Goal: Answer question/provide support: Share knowledge or assist other users

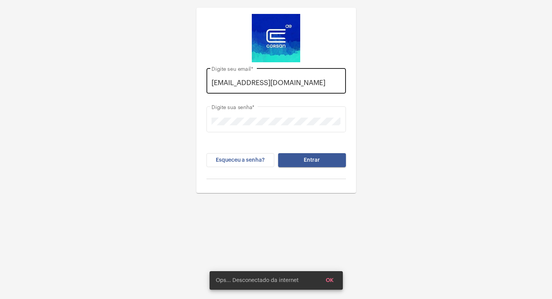
click at [343, 86] on div "[EMAIL_ADDRESS][DOMAIN_NAME] Digite seu email *" at bounding box center [275, 79] width 139 height 27
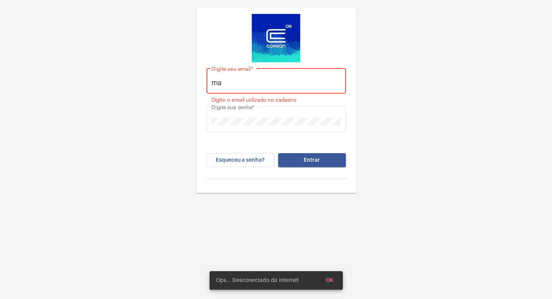
type input "m"
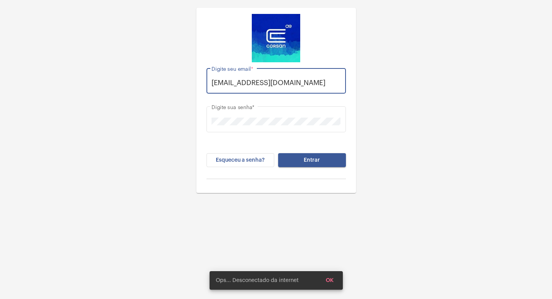
scroll to position [0, 6]
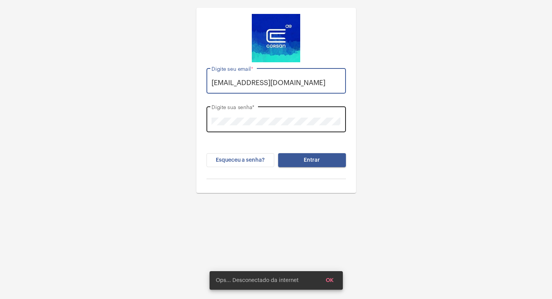
type input "[EMAIL_ADDRESS][DOMAIN_NAME]"
click at [329, 112] on div "Digite sua senha *" at bounding box center [275, 118] width 129 height 27
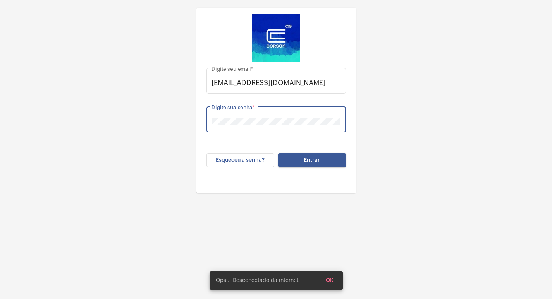
click at [105, 207] on div "[EMAIL_ADDRESS][DOMAIN_NAME] Digite seu email * Digite sua senha * Esqueceu a s…" at bounding box center [276, 164] width 552 height 329
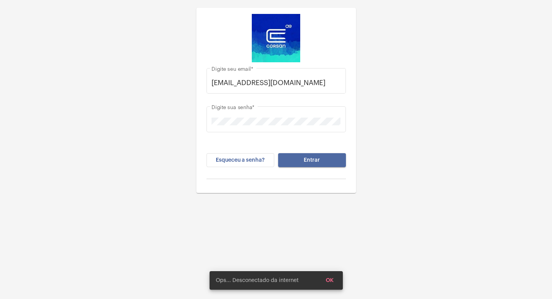
click at [324, 162] on button "Entrar" at bounding box center [312, 160] width 68 height 14
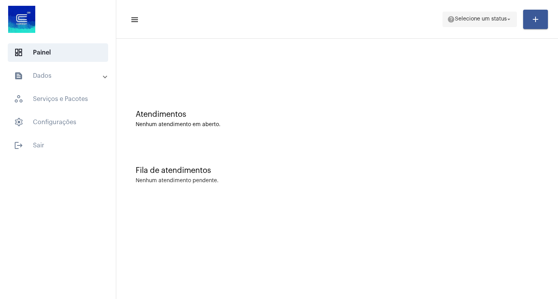
click at [493, 22] on span "Selecione um status" at bounding box center [481, 19] width 52 height 5
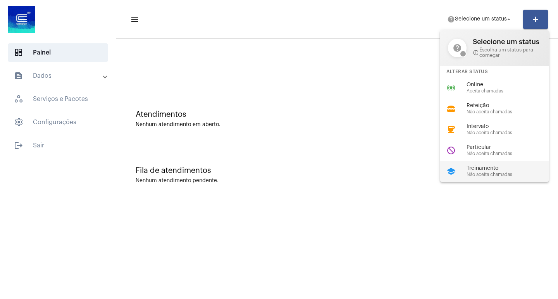
click at [496, 168] on span "Treinamento" at bounding box center [510, 169] width 88 height 6
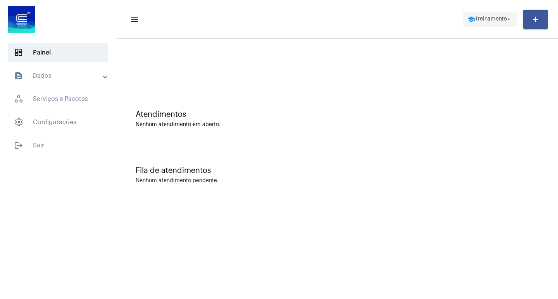
click at [481, 18] on span "Treinamento" at bounding box center [491, 19] width 32 height 5
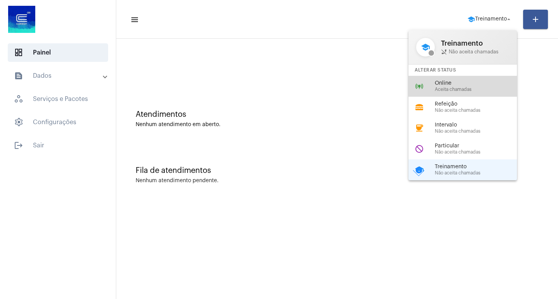
click at [482, 94] on div "online_prediction Online Aceita chamadas" at bounding box center [468, 86] width 121 height 21
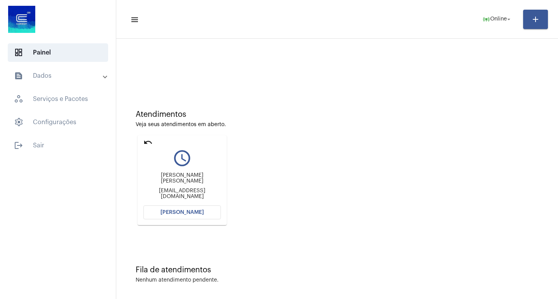
click at [199, 227] on div "undo query_builder [PERSON_NAME] [PERSON_NAME] [EMAIL_ADDRESS][DOMAIN_NAME] [PE…" at bounding box center [182, 181] width 93 height 94
click at [201, 210] on span "[PERSON_NAME]" at bounding box center [181, 212] width 43 height 5
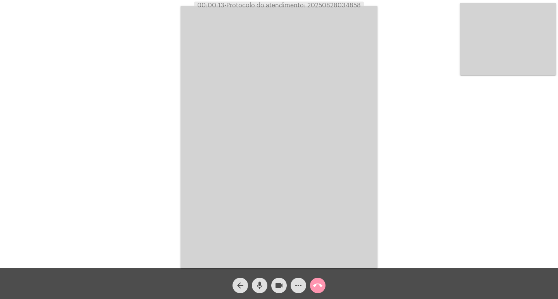
click at [157, 121] on div "Acessando Câmera e Microfone..." at bounding box center [279, 136] width 556 height 268
click at [317, 290] on mat-icon "call_end" at bounding box center [317, 285] width 9 height 9
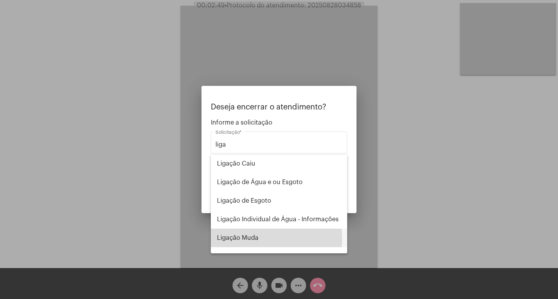
click at [266, 239] on span "Ligação Muda" at bounding box center [279, 238] width 124 height 19
type input "Ligação Muda"
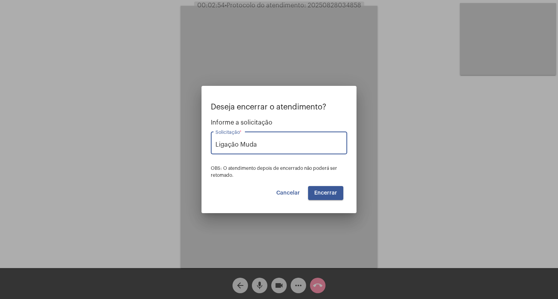
click at [329, 189] on button "Encerrar" at bounding box center [325, 193] width 35 height 14
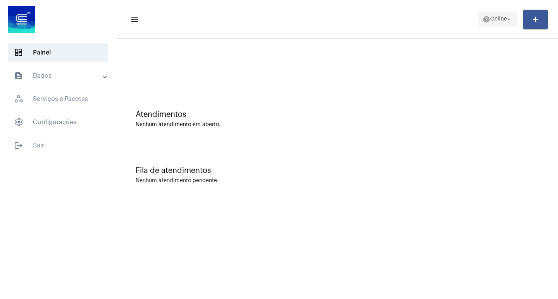
click at [502, 23] on span "help Online arrow_drop_down" at bounding box center [497, 19] width 30 height 14
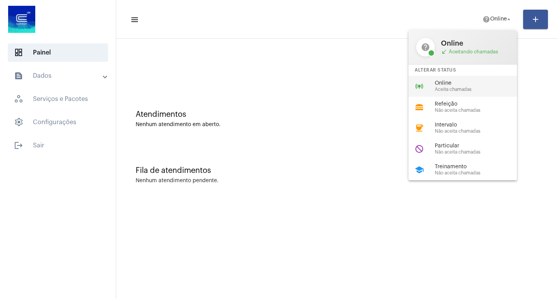
click at [502, 92] on div "online_prediction Online Aceita chamadas" at bounding box center [468, 86] width 121 height 21
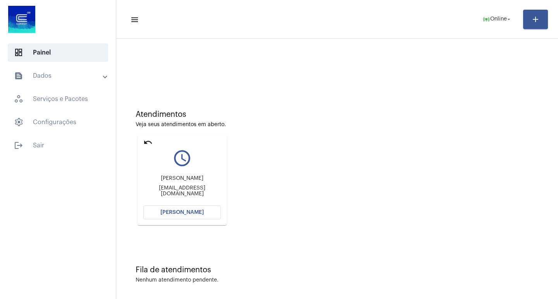
click at [212, 214] on button "[PERSON_NAME]" at bounding box center [181, 213] width 77 height 14
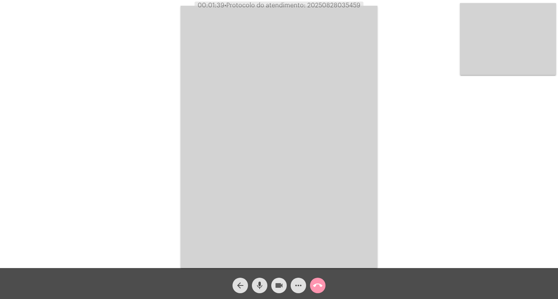
click at [279, 285] on mat-icon "videocam" at bounding box center [278, 285] width 9 height 9
click at [279, 291] on span "videocam_off" at bounding box center [278, 285] width 9 height 15
click at [277, 282] on mat-icon "videocam" at bounding box center [278, 285] width 9 height 9
click at [281, 284] on mat-icon "videocam_off" at bounding box center [278, 285] width 9 height 9
click at [298, 287] on mat-icon "more_horiz" at bounding box center [298, 285] width 9 height 9
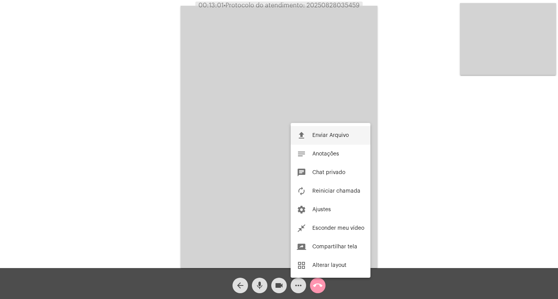
click at [321, 130] on button "file_upload Enviar Arquivo" at bounding box center [330, 135] width 80 height 19
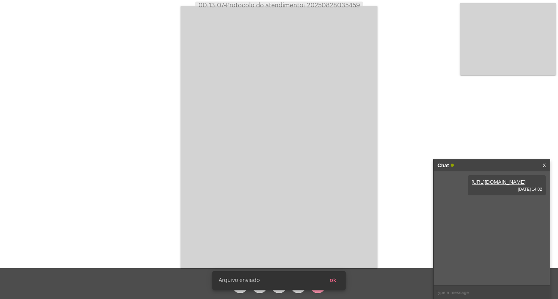
click at [325, 8] on span "• Protocolo do atendimento: 20250828035459" at bounding box center [292, 5] width 136 height 6
copy span "20250828035459"
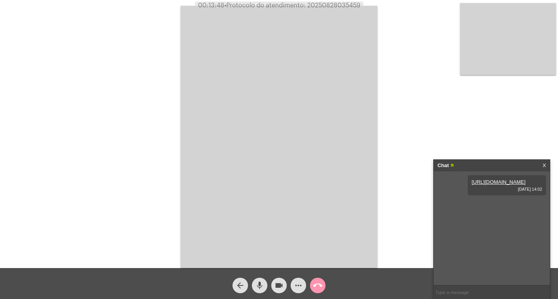
click at [316, 288] on mat-icon "call_end" at bounding box center [317, 285] width 9 height 9
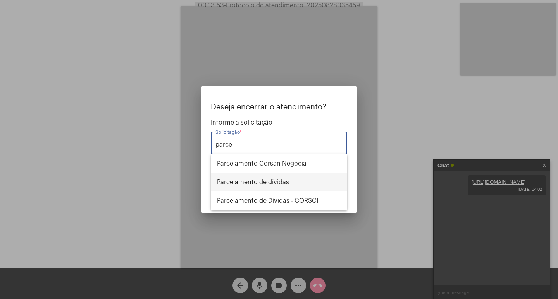
click at [292, 186] on span "Parcelamento de dívidas" at bounding box center [279, 182] width 124 height 19
type input "Parcelamento de dívidas"
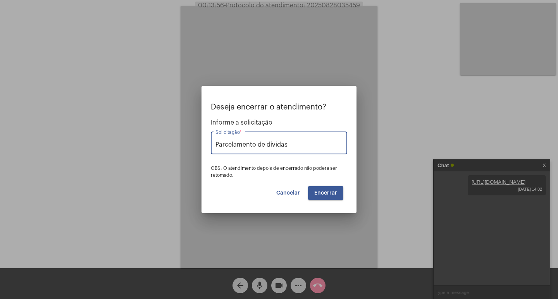
click at [328, 195] on span "Encerrar" at bounding box center [325, 193] width 23 height 5
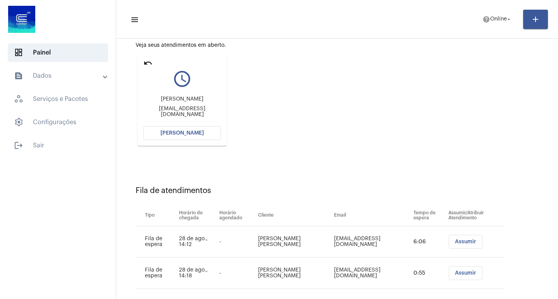
scroll to position [90, 0]
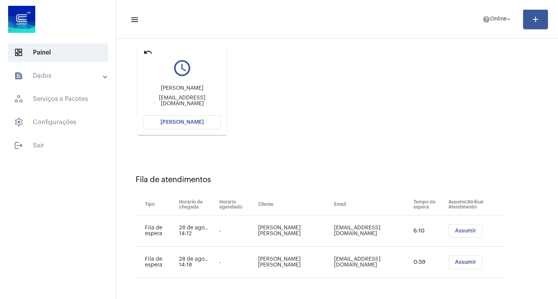
click at [192, 127] on button "[PERSON_NAME]" at bounding box center [181, 122] width 77 height 14
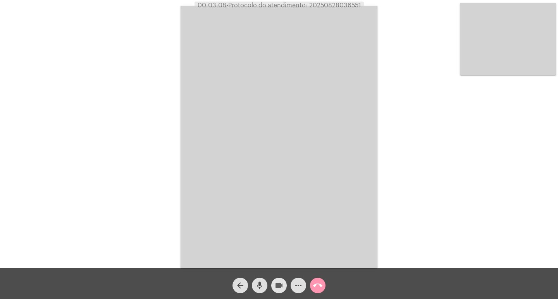
click at [279, 281] on span "videocam" at bounding box center [278, 285] width 9 height 15
click at [261, 289] on mat-icon "mic" at bounding box center [259, 285] width 9 height 9
click at [253, 287] on button "mic_off" at bounding box center [259, 285] width 15 height 15
click at [271, 290] on div "videocam_off" at bounding box center [278, 283] width 19 height 19
click at [275, 289] on mat-icon "videocam" at bounding box center [278, 285] width 9 height 9
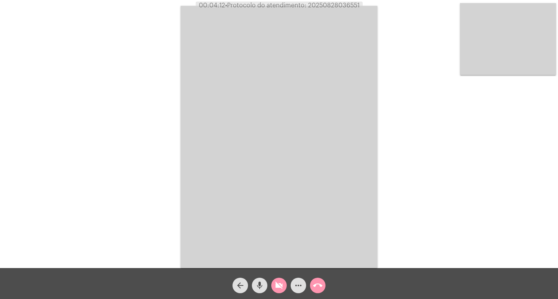
drag, startPoint x: 275, startPoint y: 289, endPoint x: 147, endPoint y: 97, distance: 231.0
click at [147, 97] on div "Acessando Câmera e Microfone..." at bounding box center [279, 136] width 556 height 268
click at [276, 291] on span "videocam_off" at bounding box center [278, 285] width 9 height 15
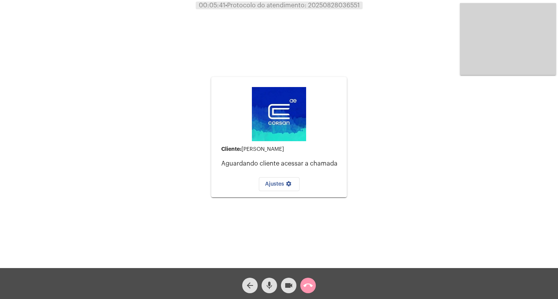
click at [307, 289] on mat-icon "call_end" at bounding box center [307, 285] width 9 height 9
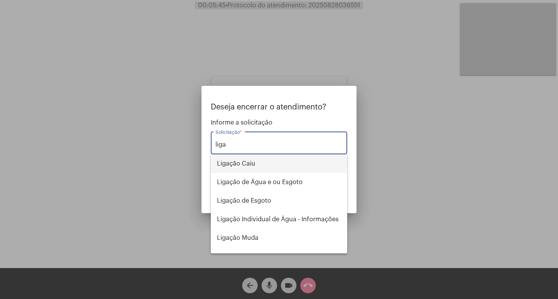
click at [280, 165] on span "Ligação Caiu" at bounding box center [279, 164] width 124 height 19
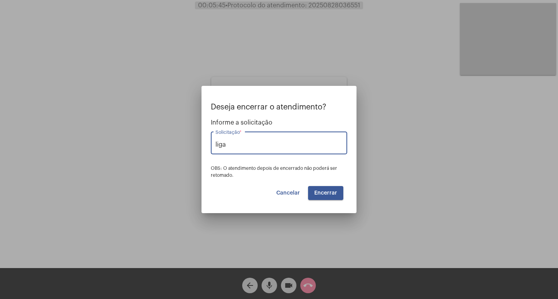
type input "Ligação Caiu"
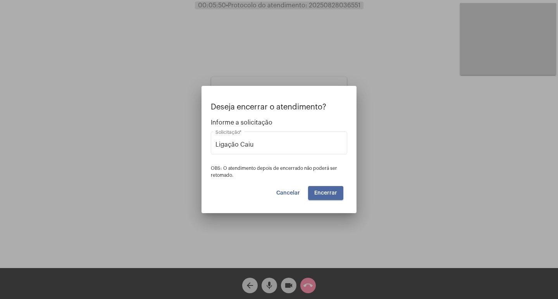
click at [318, 200] on button "Encerrar" at bounding box center [325, 193] width 35 height 14
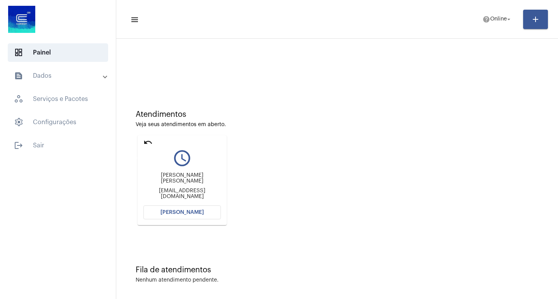
click at [148, 139] on mat-icon "undo" at bounding box center [147, 142] width 9 height 9
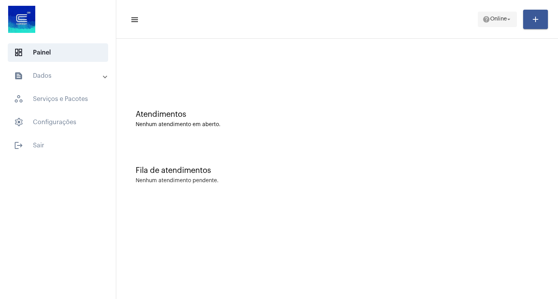
click at [486, 19] on mat-icon "help" at bounding box center [486, 19] width 8 height 8
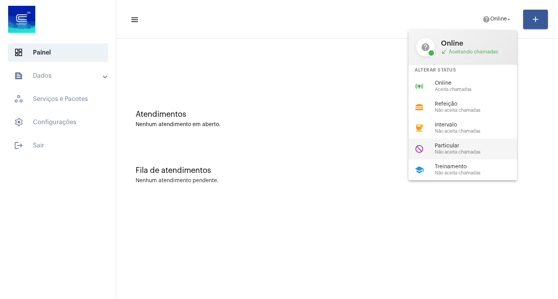
click at [460, 141] on div "do_not_disturb Particular Não aceita chamadas" at bounding box center [468, 149] width 121 height 21
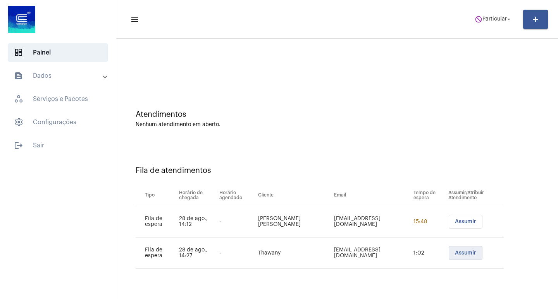
click at [477, 251] on button "Assumir" at bounding box center [465, 253] width 34 height 14
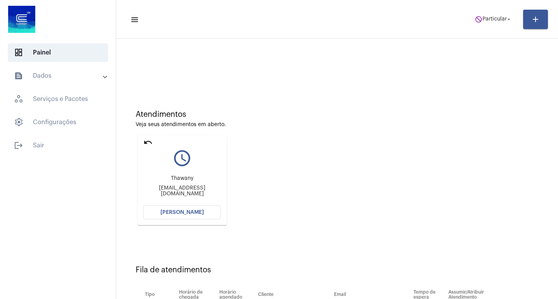
click at [172, 214] on span "[PERSON_NAME]" at bounding box center [181, 212] width 43 height 5
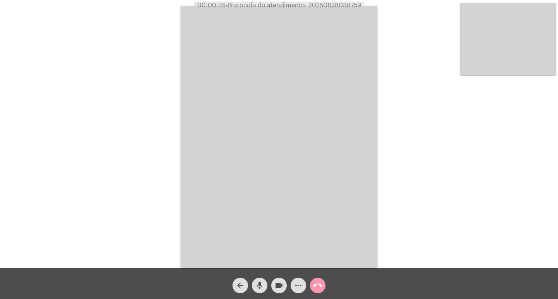
click at [284, 290] on button "videocam" at bounding box center [278, 285] width 15 height 15
click at [283, 282] on mat-icon "videocam_off" at bounding box center [278, 285] width 9 height 9
click at [283, 282] on mat-icon "videocam" at bounding box center [278, 285] width 9 height 9
click at [283, 282] on mat-icon "videocam_off" at bounding box center [278, 285] width 9 height 9
click at [337, 5] on span "• Protocolo do atendimento: 20250828038759" at bounding box center [293, 5] width 136 height 6
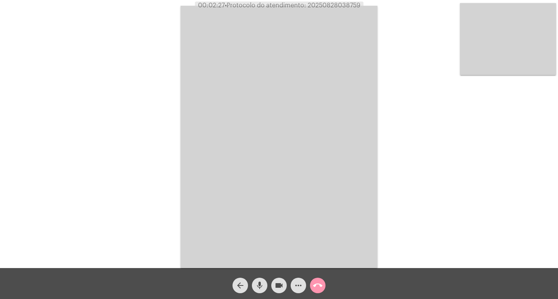
click at [337, 5] on span "• Protocolo do atendimento: 20250828038759" at bounding box center [293, 5] width 136 height 6
copy span "20250828038759"
click at [139, 113] on div "Acessando Câmera e Microfone..." at bounding box center [279, 136] width 556 height 268
click at [280, 290] on mat-icon "videocam" at bounding box center [278, 285] width 9 height 9
click at [280, 290] on mat-icon "videocam_off" at bounding box center [278, 285] width 9 height 9
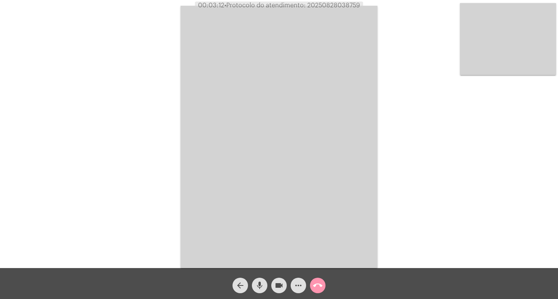
click at [303, 289] on button "more_horiz" at bounding box center [297, 285] width 15 height 15
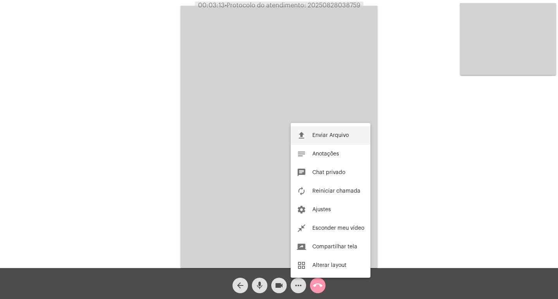
click at [341, 133] on span "Enviar Arquivo" at bounding box center [330, 135] width 36 height 5
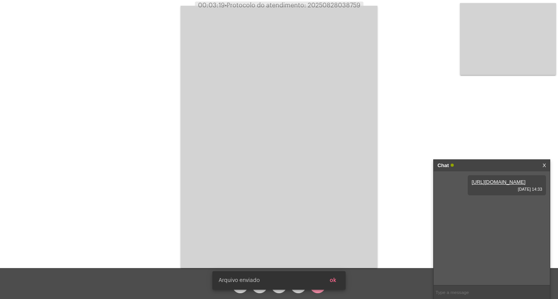
click at [331, 280] on span "ok" at bounding box center [333, 280] width 7 height 5
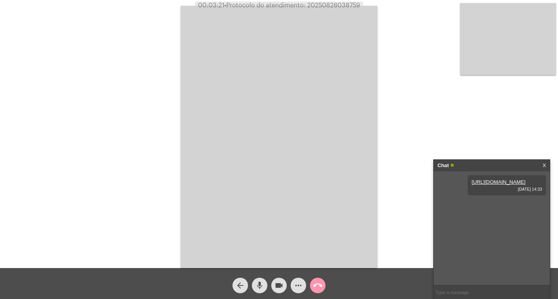
click at [293, 285] on button "more_horiz" at bounding box center [297, 285] width 15 height 15
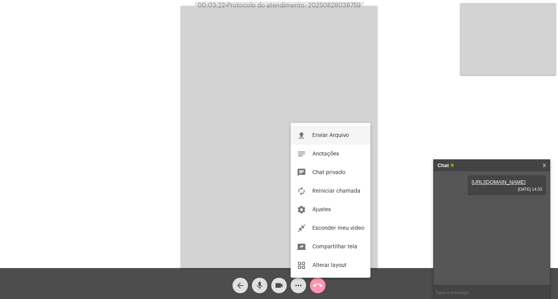
click at [319, 139] on button "file_upload Enviar Arquivo" at bounding box center [330, 135] width 80 height 19
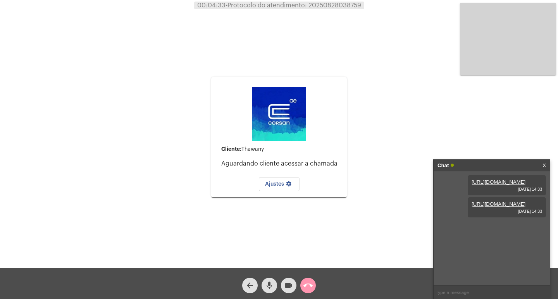
click at [306, 282] on mat-icon "call_end" at bounding box center [307, 285] width 9 height 9
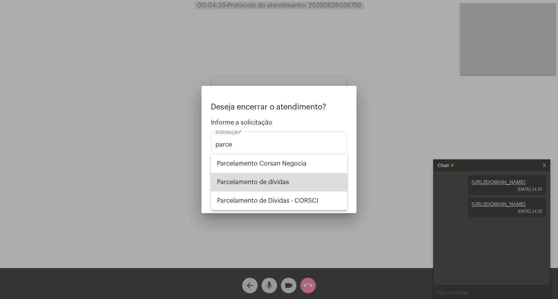
click at [290, 175] on span "Parcelamento de dívidas" at bounding box center [279, 182] width 124 height 19
type input "Parcelamento de dívidas"
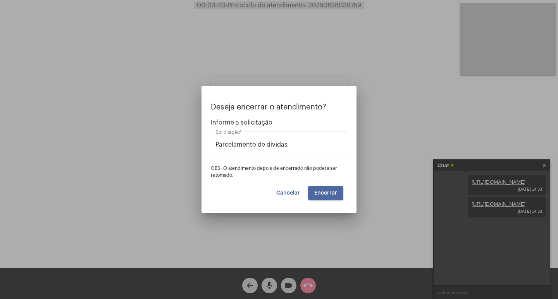
click at [329, 198] on button "Encerrar" at bounding box center [325, 193] width 35 height 14
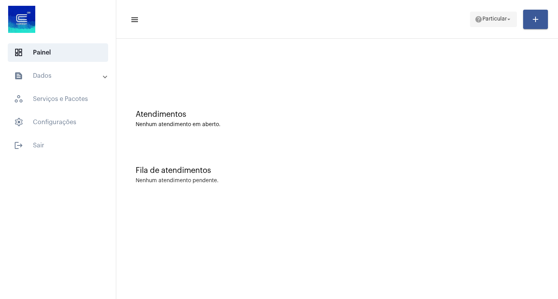
click at [493, 22] on span "help Particular arrow_drop_down" at bounding box center [493, 19] width 38 height 14
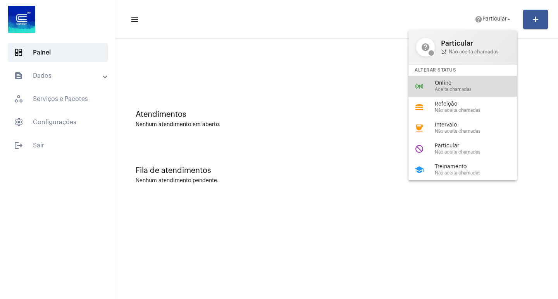
click at [455, 94] on div "online_prediction Online Aceita chamadas" at bounding box center [468, 86] width 121 height 21
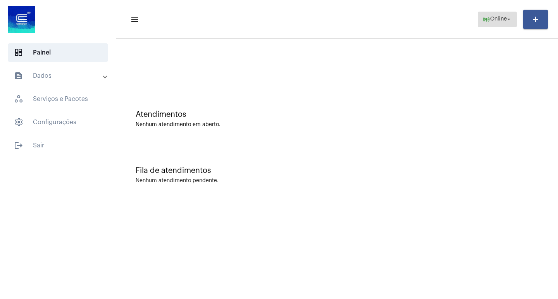
click at [485, 20] on mat-icon "online_prediction" at bounding box center [486, 19] width 8 height 8
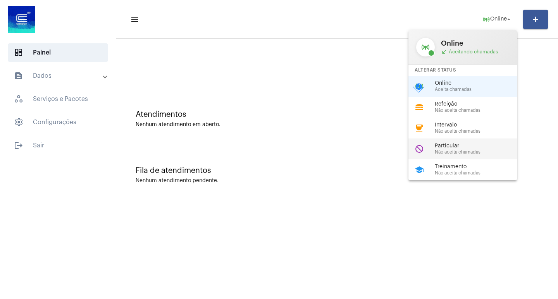
click at [469, 145] on span "Particular" at bounding box center [479, 146] width 88 height 6
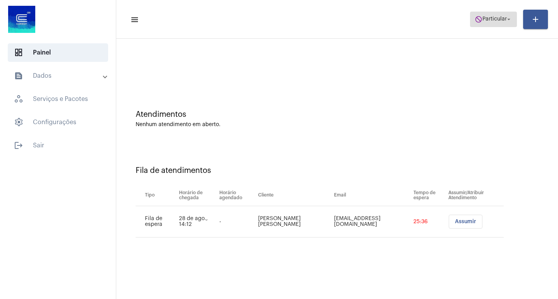
click at [484, 19] on span "Particular" at bounding box center [494, 19] width 24 height 5
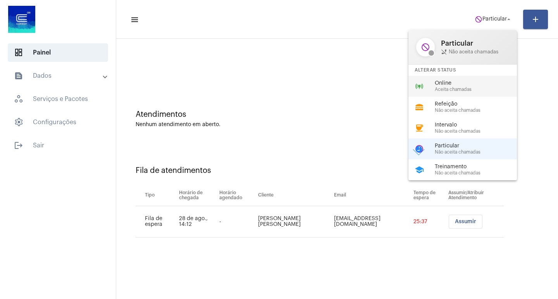
click at [446, 84] on span "Online" at bounding box center [479, 84] width 88 height 6
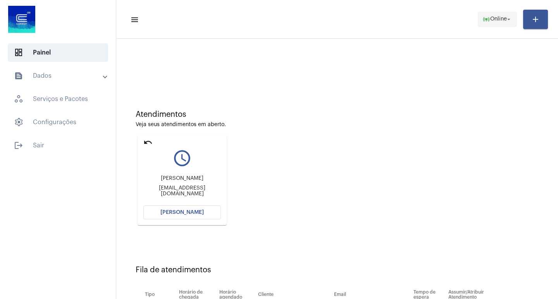
click at [502, 19] on span "Online" at bounding box center [498, 19] width 17 height 5
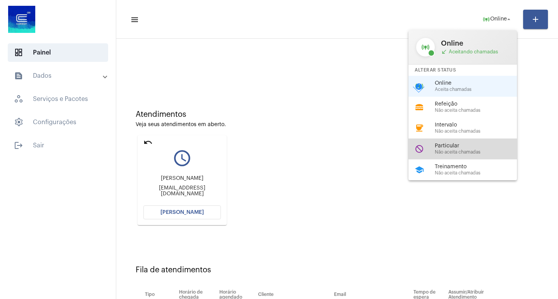
click at [450, 143] on span "Particular" at bounding box center [479, 146] width 88 height 6
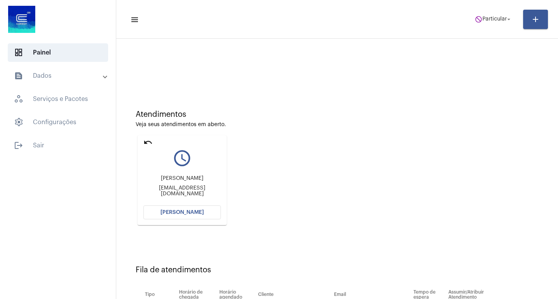
click at [168, 203] on div "[PERSON_NAME] [EMAIL_ADDRESS][DOMAIN_NAME]" at bounding box center [181, 186] width 77 height 35
click at [172, 211] on span "[PERSON_NAME]" at bounding box center [181, 212] width 43 height 5
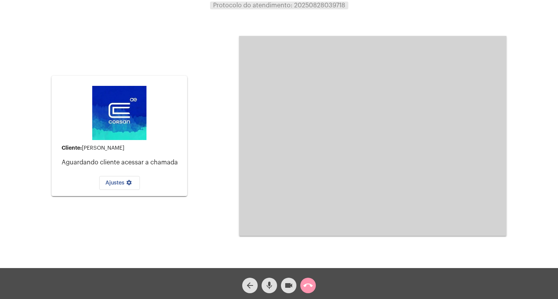
click at [311, 287] on mat-icon "call_end" at bounding box center [307, 285] width 9 height 9
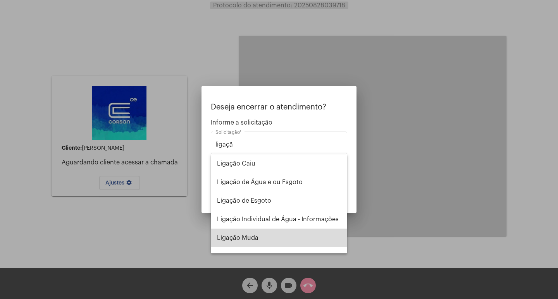
click at [292, 244] on span "Ligação Muda" at bounding box center [279, 238] width 124 height 19
type input "Ligação Muda"
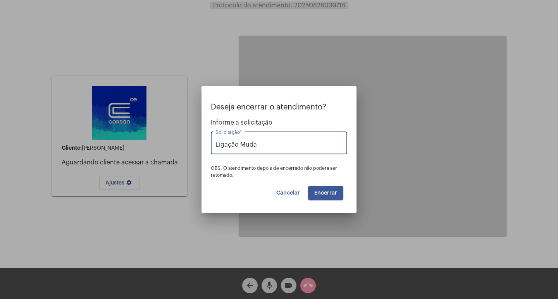
click at [323, 197] on button "Encerrar" at bounding box center [325, 193] width 35 height 14
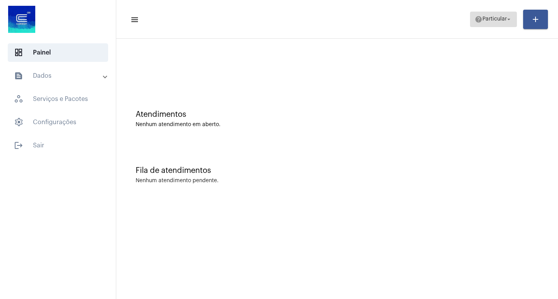
click at [483, 17] on span "Particular" at bounding box center [494, 19] width 24 height 5
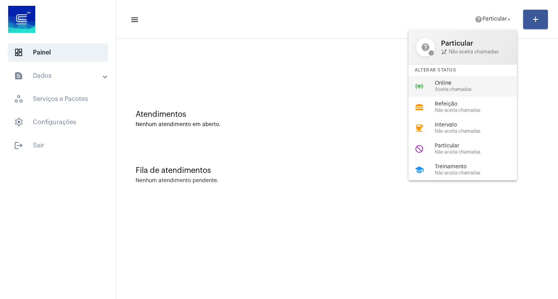
click at [465, 91] on span "Aceita chamadas" at bounding box center [479, 89] width 88 height 5
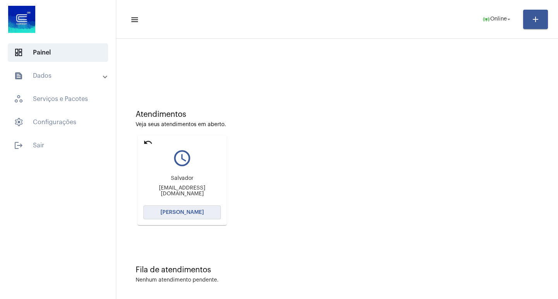
click at [180, 213] on span "[PERSON_NAME]" at bounding box center [181, 212] width 43 height 5
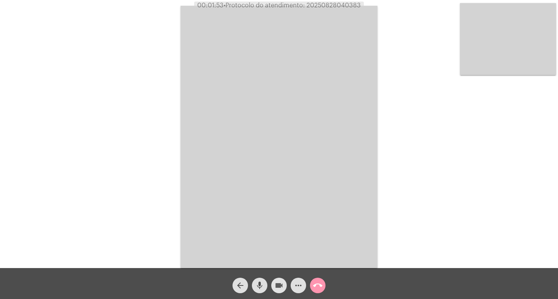
click at [277, 281] on mat-icon "videocam" at bounding box center [278, 285] width 9 height 9
click at [273, 281] on button "videocam_off" at bounding box center [278, 285] width 15 height 15
click at [299, 292] on span "more_horiz" at bounding box center [298, 285] width 9 height 15
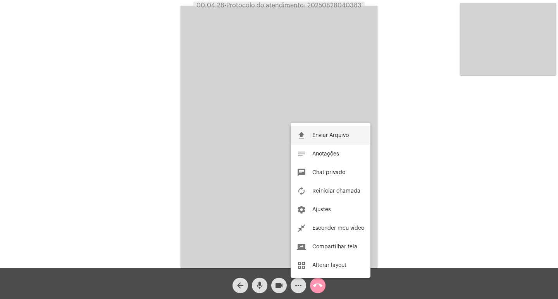
click at [336, 134] on span "Enviar Arquivo" at bounding box center [330, 135] width 36 height 5
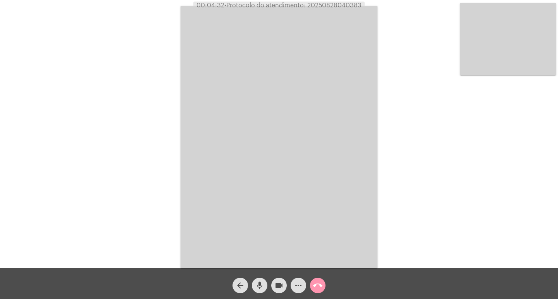
click at [290, 287] on button "more_horiz" at bounding box center [297, 285] width 15 height 15
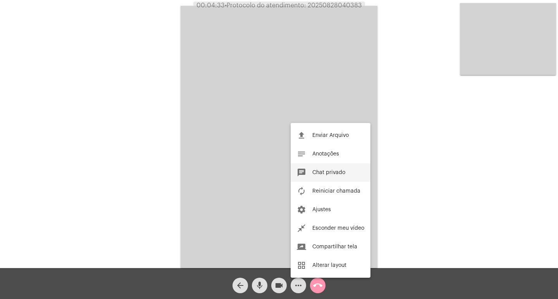
click at [340, 174] on span "Chat privado" at bounding box center [328, 172] width 33 height 5
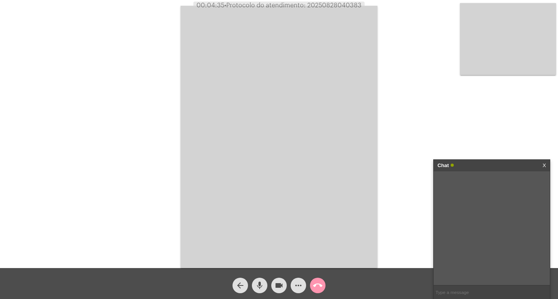
paste input "Contato: 0800 222 4022"
type input "Contato: 0800 222 4022"
click at [338, 6] on span "• Protocolo do atendimento: 20250828040383" at bounding box center [292, 5] width 137 height 6
copy span "20250828040383"
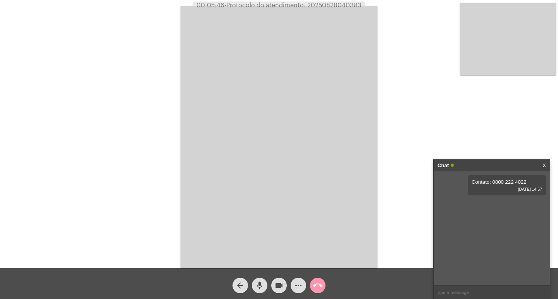
click at [325, 290] on div "call_end" at bounding box center [317, 283] width 19 height 19
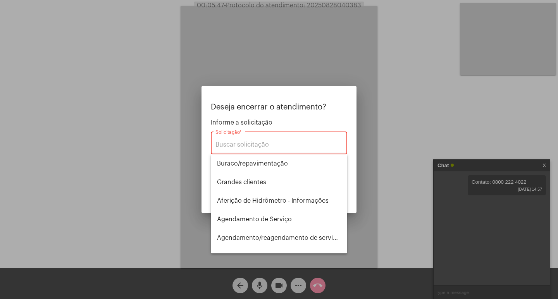
click at [322, 289] on div at bounding box center [279, 149] width 558 height 299
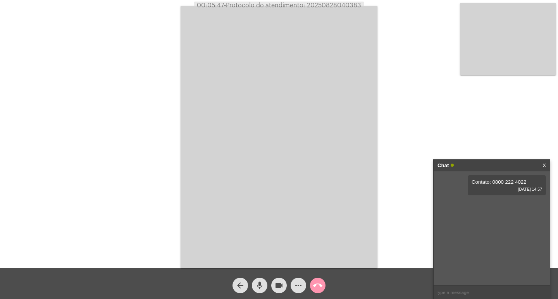
click at [322, 289] on mat-icon "call_end" at bounding box center [317, 285] width 9 height 9
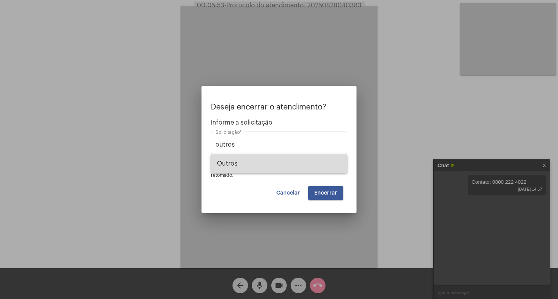
click at [289, 171] on span "Outros" at bounding box center [279, 164] width 124 height 19
type input "Outros"
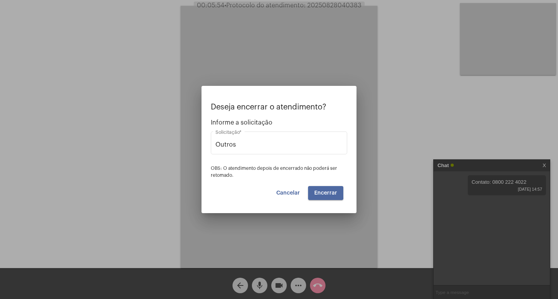
click at [316, 192] on span "Encerrar" at bounding box center [325, 193] width 23 height 5
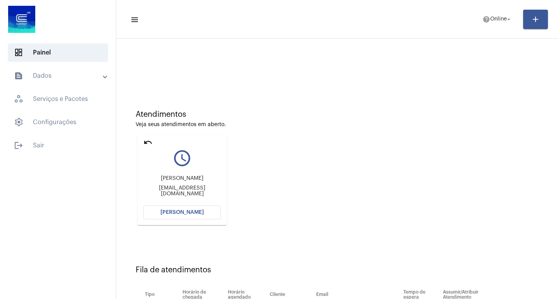
click at [185, 211] on span "[PERSON_NAME]" at bounding box center [181, 212] width 43 height 5
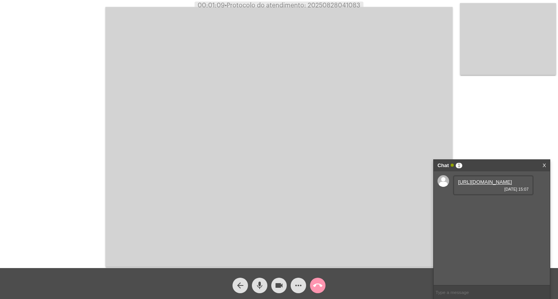
click at [504, 185] on link "[URL][DOMAIN_NAME]" at bounding box center [485, 182] width 54 height 6
click at [488, 207] on link "[URL][DOMAIN_NAME]" at bounding box center [485, 204] width 54 height 6
click at [282, 280] on span "videocam" at bounding box center [278, 285] width 9 height 15
click at [495, 229] on link "[URL][DOMAIN_NAME]" at bounding box center [485, 226] width 54 height 6
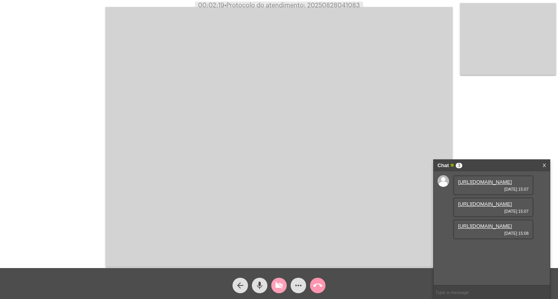
click at [281, 283] on mat-icon "videocam_off" at bounding box center [278, 285] width 9 height 9
click at [280, 285] on mat-icon "videocam" at bounding box center [278, 285] width 9 height 9
click at [279, 281] on span "videocam_off" at bounding box center [278, 285] width 9 height 15
click at [286, 287] on button "videocam" at bounding box center [278, 285] width 15 height 15
click at [286, 287] on button "videocam_off" at bounding box center [278, 285] width 15 height 15
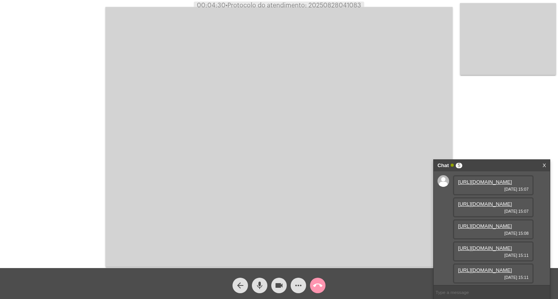
scroll to position [86, 0]
click at [489, 246] on link "[URL][DOMAIN_NAME]" at bounding box center [485, 249] width 54 height 6
click at [495, 268] on link "[URL][DOMAIN_NAME]" at bounding box center [485, 271] width 54 height 6
click at [273, 289] on button "videocam" at bounding box center [278, 285] width 15 height 15
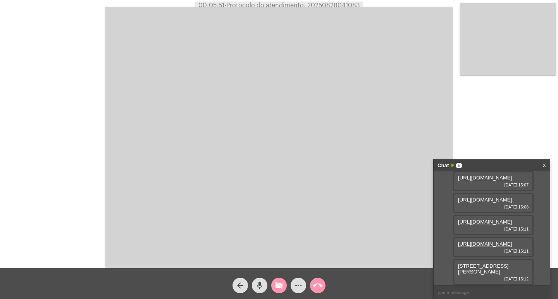
click at [279, 286] on mat-icon "videocam_off" at bounding box center [278, 285] width 9 height 9
drag, startPoint x: 456, startPoint y: 270, endPoint x: 507, endPoint y: 273, distance: 51.2
click at [507, 273] on div "[STREET_ADDRESS][PERSON_NAME] [DATE] 15:12" at bounding box center [493, 272] width 81 height 26
copy span "[STREET_ADDRESS][PERSON_NAME]"
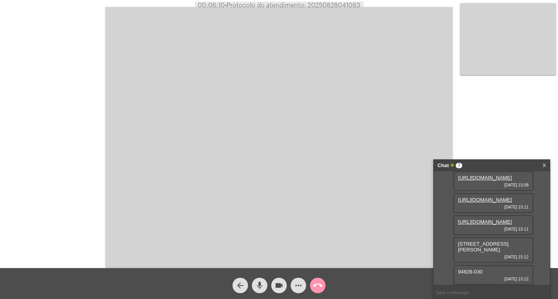
scroll to position [130, 0]
drag, startPoint x: 458, startPoint y: 271, endPoint x: 487, endPoint y: 274, distance: 29.2
click at [487, 274] on div "94828-030 [DATE] 15:12" at bounding box center [493, 275] width 81 height 20
copy span "94828-030"
click at [272, 284] on button "videocam" at bounding box center [278, 285] width 15 height 15
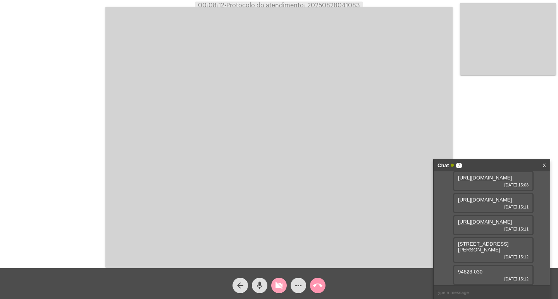
click at [275, 285] on mat-icon "videocam_off" at bounding box center [278, 285] width 9 height 9
click at [280, 282] on mat-icon "videocam" at bounding box center [278, 285] width 9 height 9
click at [277, 284] on mat-icon "videocam_off" at bounding box center [278, 285] width 9 height 9
click at [277, 284] on mat-icon "videocam" at bounding box center [278, 285] width 9 height 9
click at [271, 291] on div "videocam_off" at bounding box center [278, 283] width 19 height 19
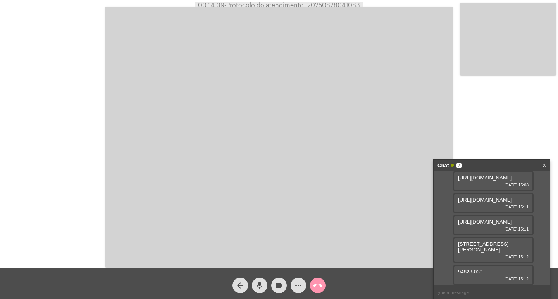
click at [252, 284] on button "mic" at bounding box center [259, 285] width 15 height 15
click at [281, 285] on mat-icon "videocam" at bounding box center [278, 285] width 9 height 9
click at [343, 4] on span "• Protocolo do atendimento: 20250828041083" at bounding box center [293, 5] width 136 height 6
copy span "20250828041083"
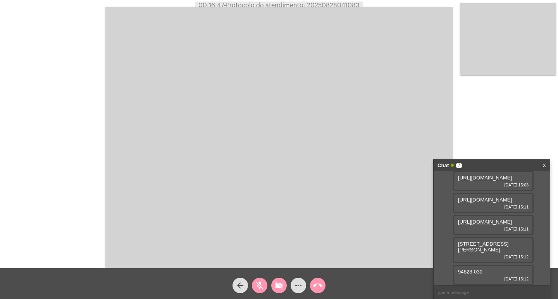
click at [216, 199] on video at bounding box center [278, 137] width 347 height 260
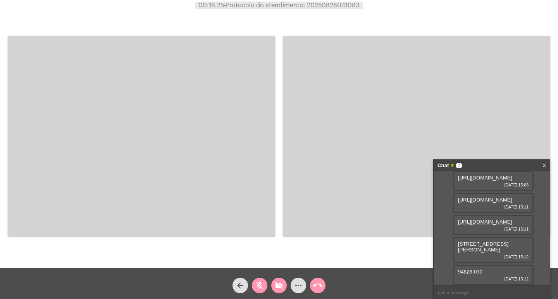
click at [258, 290] on mat-icon "mic_off" at bounding box center [259, 285] width 9 height 9
click at [276, 285] on mat-icon "videocam_off" at bounding box center [278, 285] width 9 height 9
click at [153, 70] on video at bounding box center [141, 136] width 267 height 200
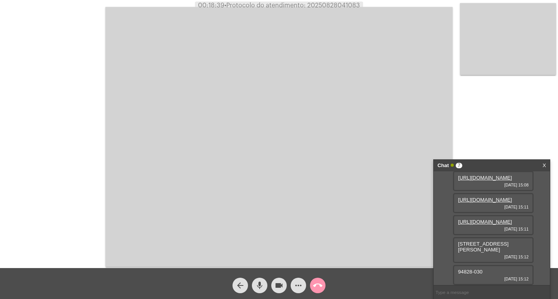
click at [548, 167] on div "Chat 7 X" at bounding box center [491, 166] width 116 height 12
click at [302, 281] on span "more_horiz" at bounding box center [298, 285] width 9 height 15
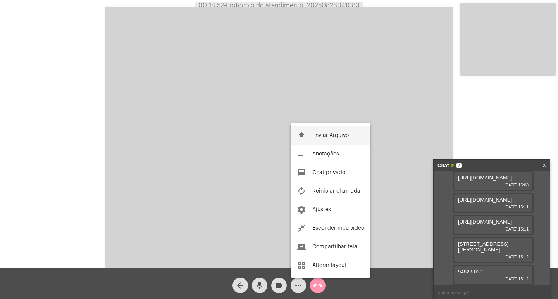
click at [324, 141] on button "file_upload Enviar Arquivo" at bounding box center [330, 135] width 80 height 19
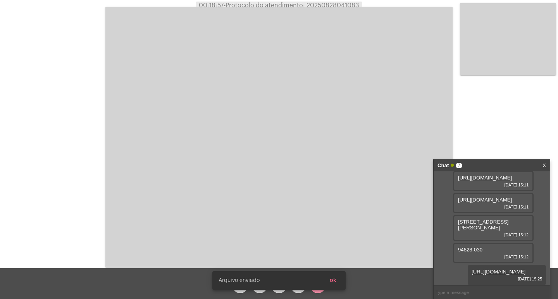
scroll to position [169, 0]
click at [344, 278] on snack-bar-container "[PERSON_NAME] enviado ok" at bounding box center [278, 280] width 133 height 19
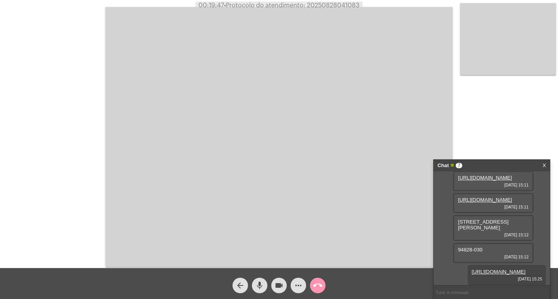
click at [318, 285] on mat-icon "call_end" at bounding box center [317, 285] width 9 height 9
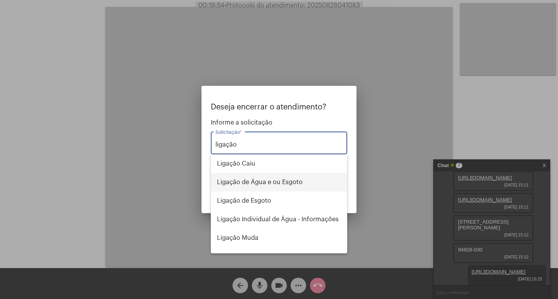
click at [314, 179] on span "Ligação de Água e ou Esgoto" at bounding box center [279, 182] width 124 height 19
type input "Ligação de Água e ou Esgoto"
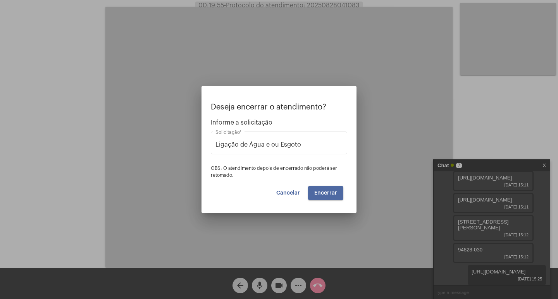
click at [330, 195] on span "Encerrar" at bounding box center [325, 193] width 23 height 5
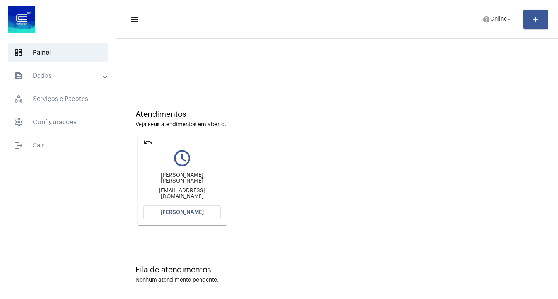
click at [153, 140] on mat-card "undo query_builder [PERSON_NAME] [PERSON_NAME] [EMAIL_ADDRESS][DOMAIN_NAME] [PE…" at bounding box center [181, 181] width 89 height 90
click at [149, 141] on mat-icon "undo" at bounding box center [147, 142] width 9 height 9
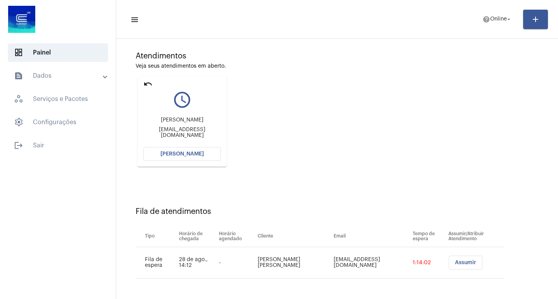
scroll to position [59, 0]
click at [468, 268] on button "Assumir" at bounding box center [465, 263] width 34 height 14
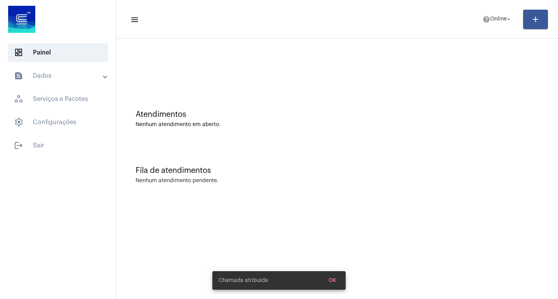
scroll to position [0, 0]
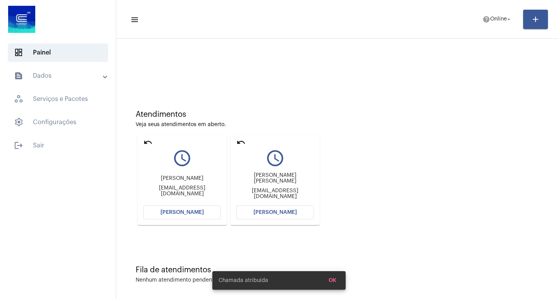
click at [286, 213] on span "[PERSON_NAME]" at bounding box center [274, 212] width 43 height 5
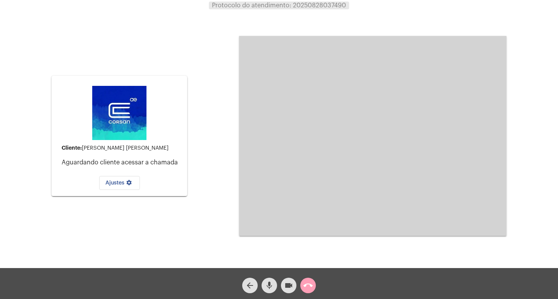
click at [302, 291] on button "call_end" at bounding box center [307, 285] width 15 height 15
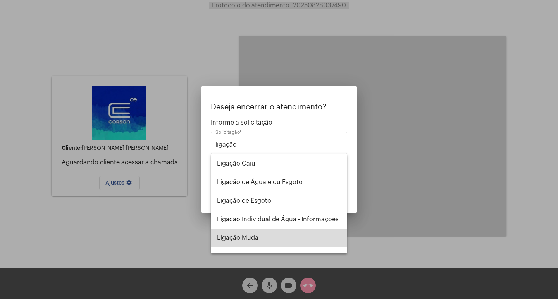
click at [295, 232] on span "Ligação Muda" at bounding box center [279, 238] width 124 height 19
type input "Ligação Muda"
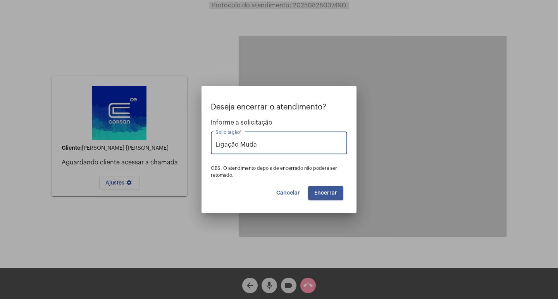
click at [319, 197] on button "Encerrar" at bounding box center [325, 193] width 35 height 14
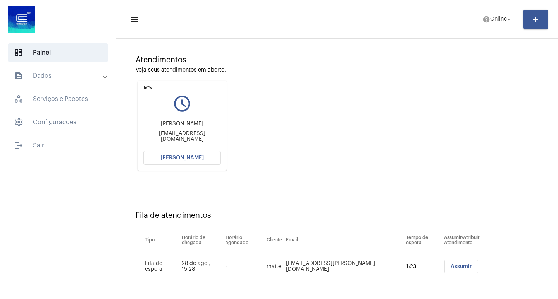
scroll to position [59, 0]
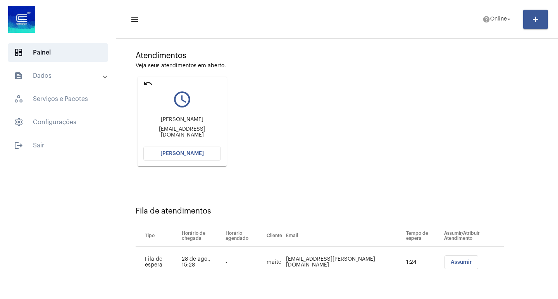
click at [168, 158] on button "[PERSON_NAME]" at bounding box center [181, 154] width 77 height 14
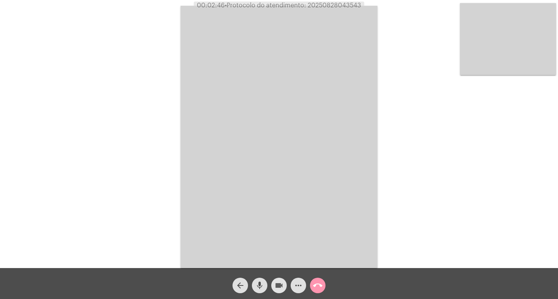
click at [280, 288] on mat-icon "videocam" at bounding box center [278, 285] width 9 height 9
click at [277, 290] on mat-icon "videocam_off" at bounding box center [278, 285] width 9 height 9
click at [320, 285] on mat-icon "call_end" at bounding box center [317, 285] width 9 height 9
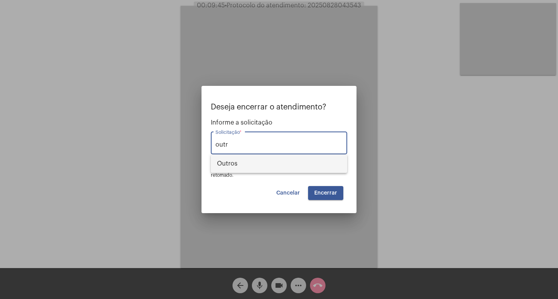
click at [279, 163] on span "Outros" at bounding box center [279, 164] width 124 height 19
type input "Outros"
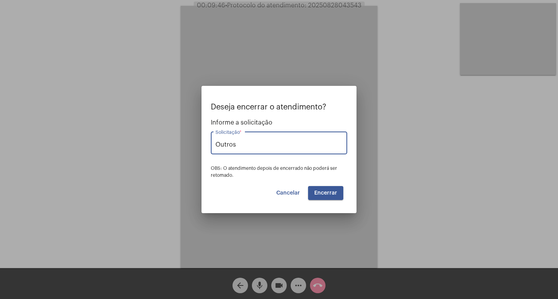
click at [315, 194] on span "Encerrar" at bounding box center [325, 193] width 23 height 5
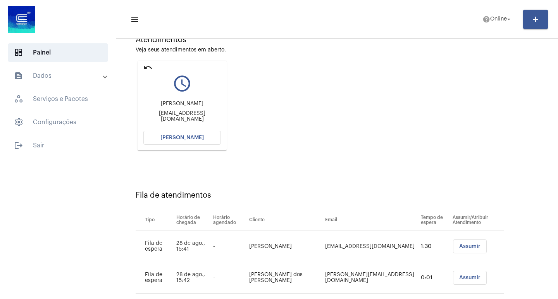
scroll to position [122, 0]
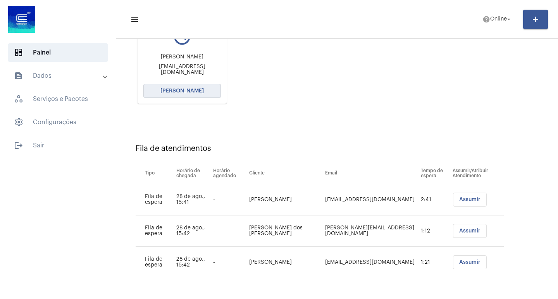
click at [201, 94] on button "[PERSON_NAME]" at bounding box center [181, 91] width 77 height 14
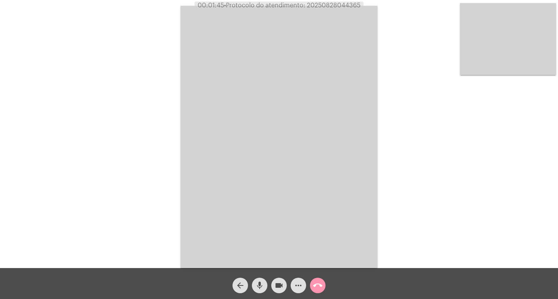
click at [278, 283] on mat-icon "videocam" at bounding box center [278, 285] width 9 height 9
click at [263, 281] on mat-icon "mic" at bounding box center [259, 285] width 9 height 9
click at [262, 281] on mat-icon "mic_off" at bounding box center [259, 285] width 9 height 9
click at [275, 284] on mat-icon "videocam_off" at bounding box center [278, 285] width 9 height 9
click at [272, 282] on button "videocam" at bounding box center [278, 285] width 15 height 15
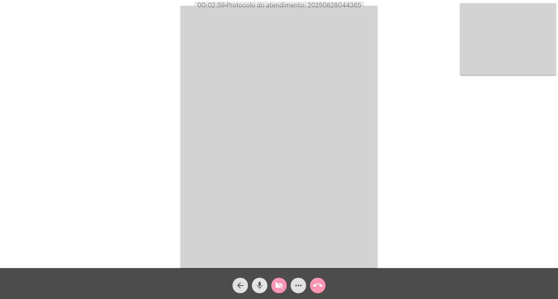
click at [261, 280] on span "mic" at bounding box center [259, 285] width 9 height 15
click at [259, 280] on span "mic_off" at bounding box center [259, 285] width 9 height 15
click at [281, 286] on mat-icon "videocam_off" at bounding box center [278, 285] width 9 height 9
click at [266, 148] on video at bounding box center [278, 137] width 197 height 263
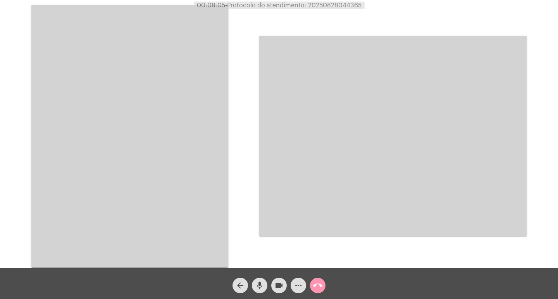
click at [126, 144] on video at bounding box center [129, 136] width 197 height 263
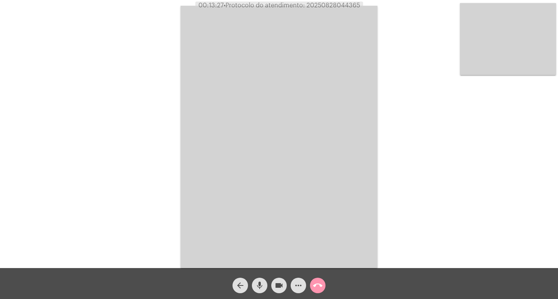
click at [343, 7] on span "• Protocolo do atendimento: 20250828044365" at bounding box center [291, 5] width 136 height 6
click at [343, 7] on span "• Protocolo do atendimento: 20250828044365" at bounding box center [292, 5] width 136 height 6
copy span "20250828044365"
click at [316, 283] on mat-icon "call_end" at bounding box center [317, 285] width 9 height 9
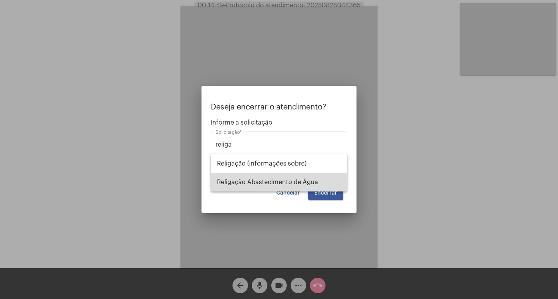
click at [299, 184] on span "Religação Abastecimento de Água" at bounding box center [279, 182] width 124 height 19
type input "Religação Abastecimento de Água"
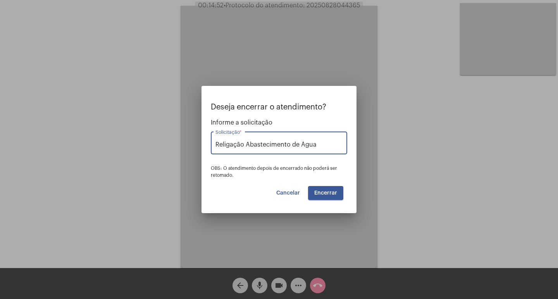
click at [328, 192] on span "Encerrar" at bounding box center [325, 193] width 23 height 5
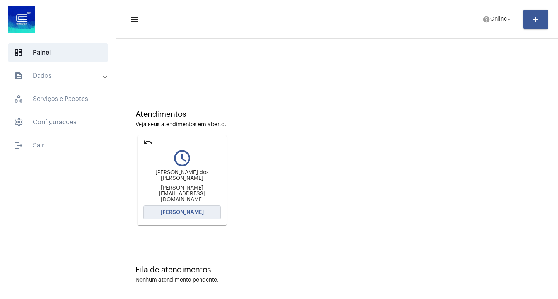
click at [206, 213] on button "[PERSON_NAME]" at bounding box center [181, 213] width 77 height 14
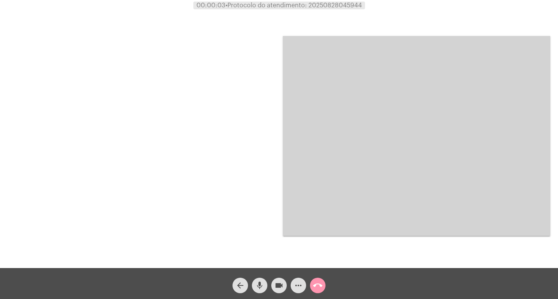
click at [170, 187] on div at bounding box center [141, 136] width 267 height 266
click at [318, 277] on div "call_end" at bounding box center [317, 283] width 19 height 19
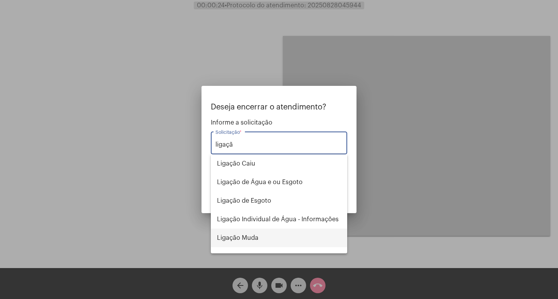
click at [291, 235] on span "Ligação Muda" at bounding box center [279, 238] width 124 height 19
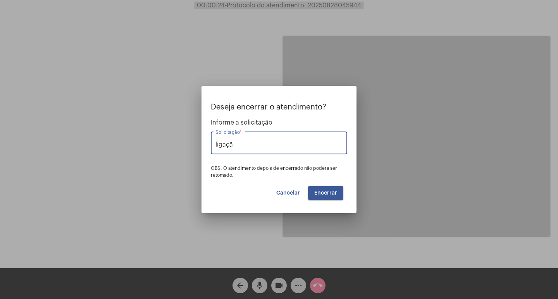
type input "Ligação Muda"
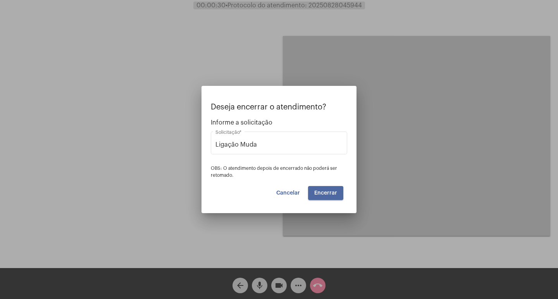
click at [325, 199] on button "Encerrar" at bounding box center [325, 193] width 35 height 14
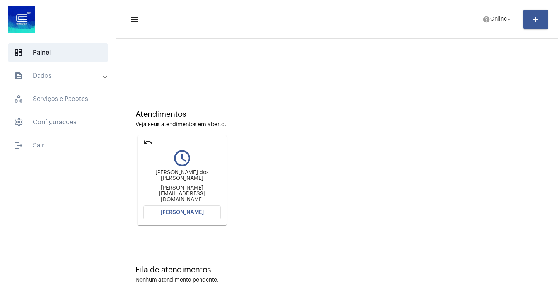
click at [146, 140] on mat-icon "undo" at bounding box center [147, 142] width 9 height 9
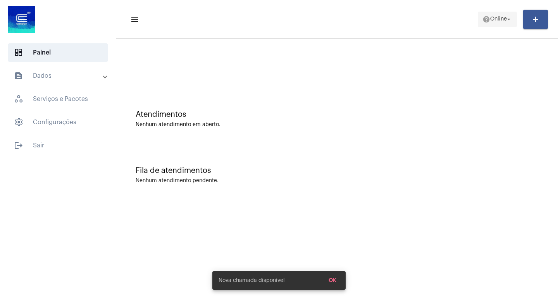
click at [496, 17] on span "Online" at bounding box center [498, 19] width 17 height 5
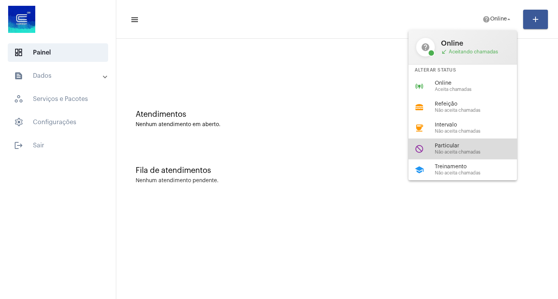
click at [454, 151] on span "Não aceita chamadas" at bounding box center [479, 152] width 88 height 5
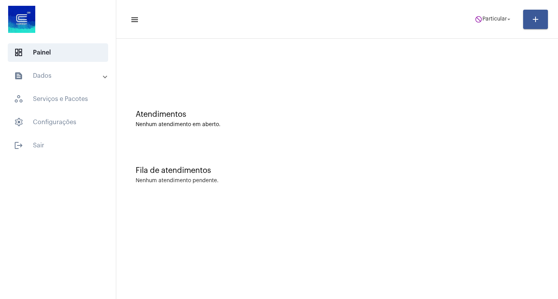
click at [115, 191] on div "dashboard Painel text_snippet_outlined Dados history_outlined Histórico schedul…" at bounding box center [58, 149] width 116 height 299
click at [476, 22] on mat-icon "do_not_disturb" at bounding box center [478, 19] width 8 height 8
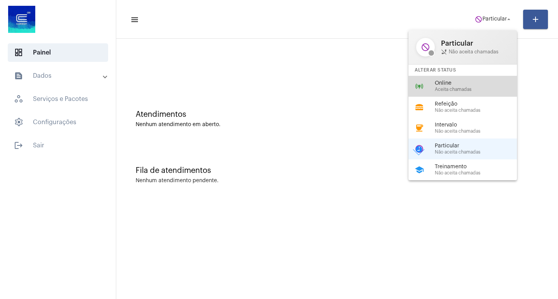
click at [475, 96] on div "online_prediction Online Aceita chamadas" at bounding box center [468, 86] width 121 height 21
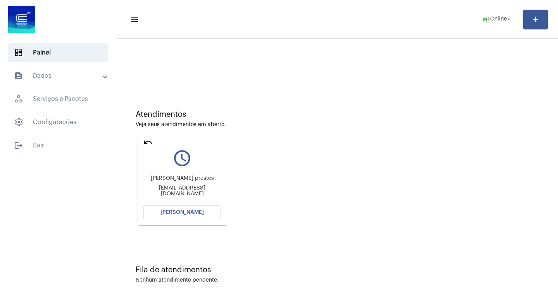
click at [198, 216] on button "[PERSON_NAME]" at bounding box center [181, 213] width 77 height 14
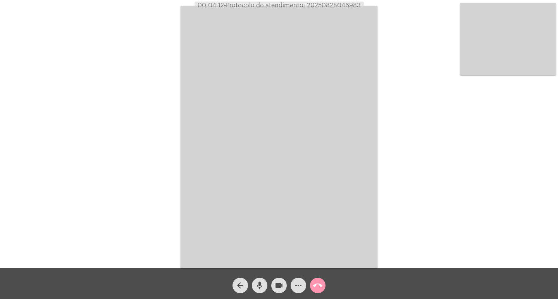
click at [282, 280] on span "videocam" at bounding box center [278, 285] width 9 height 15
click at [263, 282] on mat-icon "mic" at bounding box center [259, 285] width 9 height 9
click at [150, 153] on div "Acessando Câmera e Microfone..." at bounding box center [279, 136] width 556 height 268
click at [280, 284] on mat-icon "videocam_off" at bounding box center [278, 285] width 9 height 9
click at [257, 281] on span "mic_off" at bounding box center [259, 285] width 9 height 15
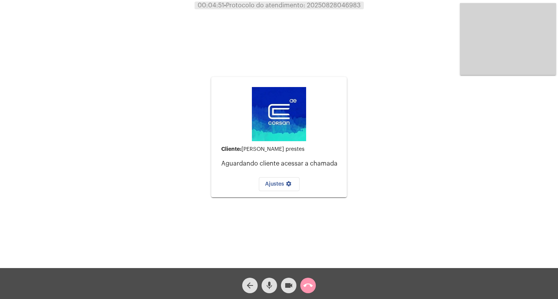
click at [309, 282] on mat-icon "call_end" at bounding box center [307, 285] width 9 height 9
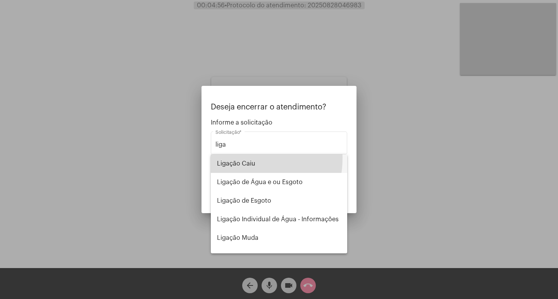
click at [234, 158] on span "Ligação Caiu" at bounding box center [279, 164] width 124 height 19
type input "Ligação Caiu"
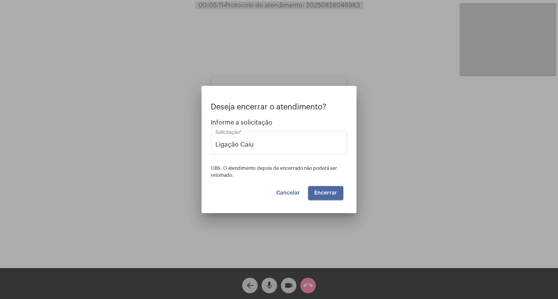
click at [333, 188] on button "Encerrar" at bounding box center [325, 193] width 35 height 14
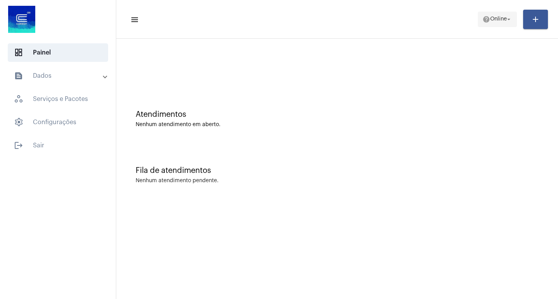
click at [490, 20] on span "Online" at bounding box center [498, 19] width 17 height 5
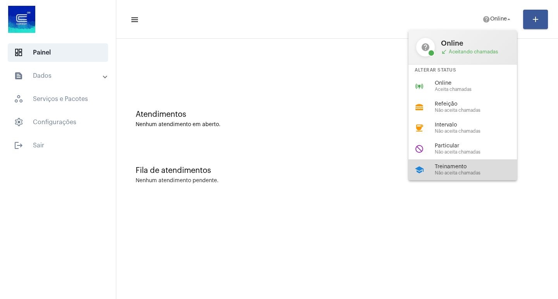
click at [500, 172] on span "Não aceita chamadas" at bounding box center [479, 173] width 88 height 5
